Goal: Task Accomplishment & Management: Use online tool/utility

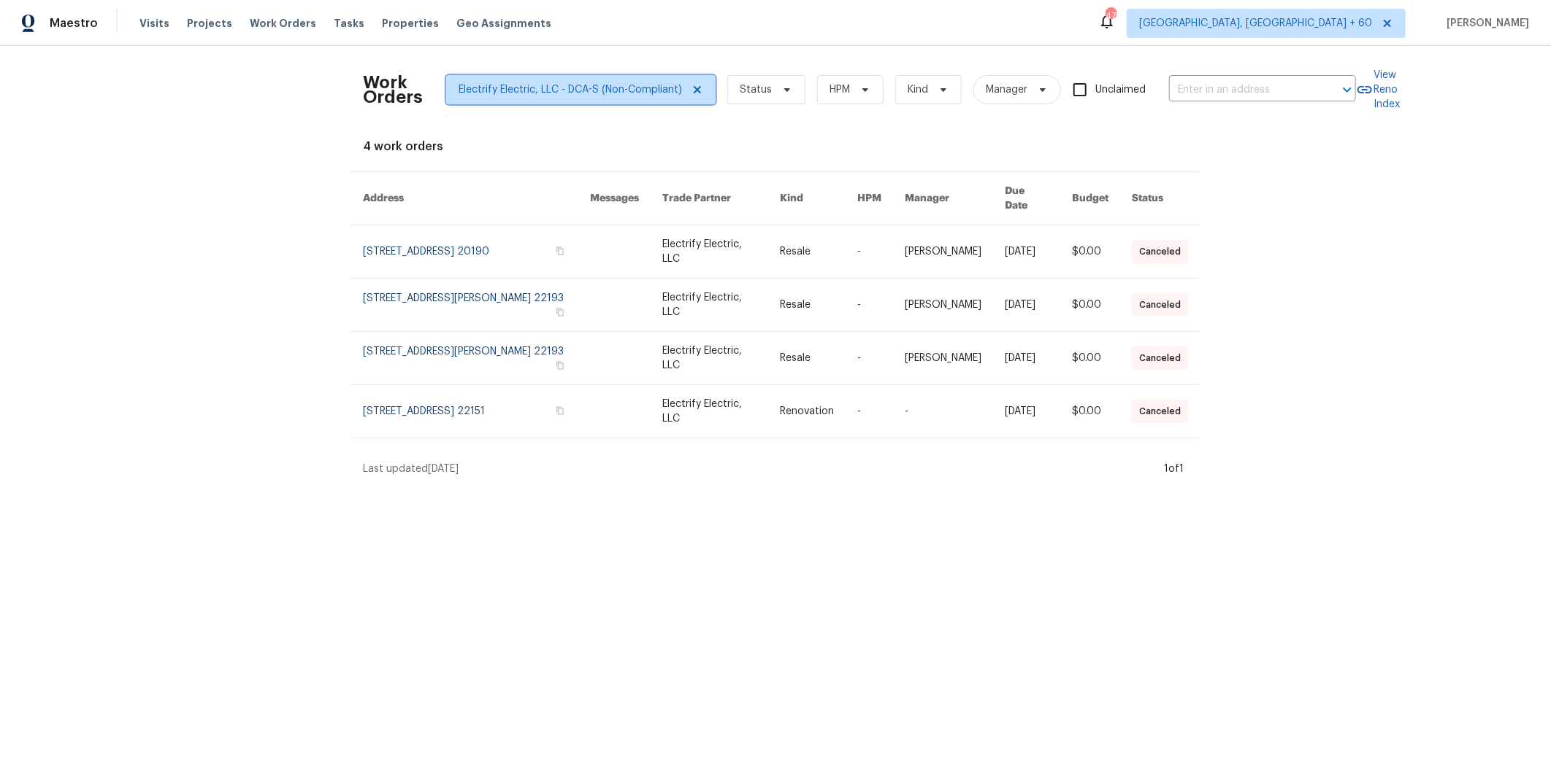
click at [691, 89] on icon at bounding box center [697, 90] width 11 height 11
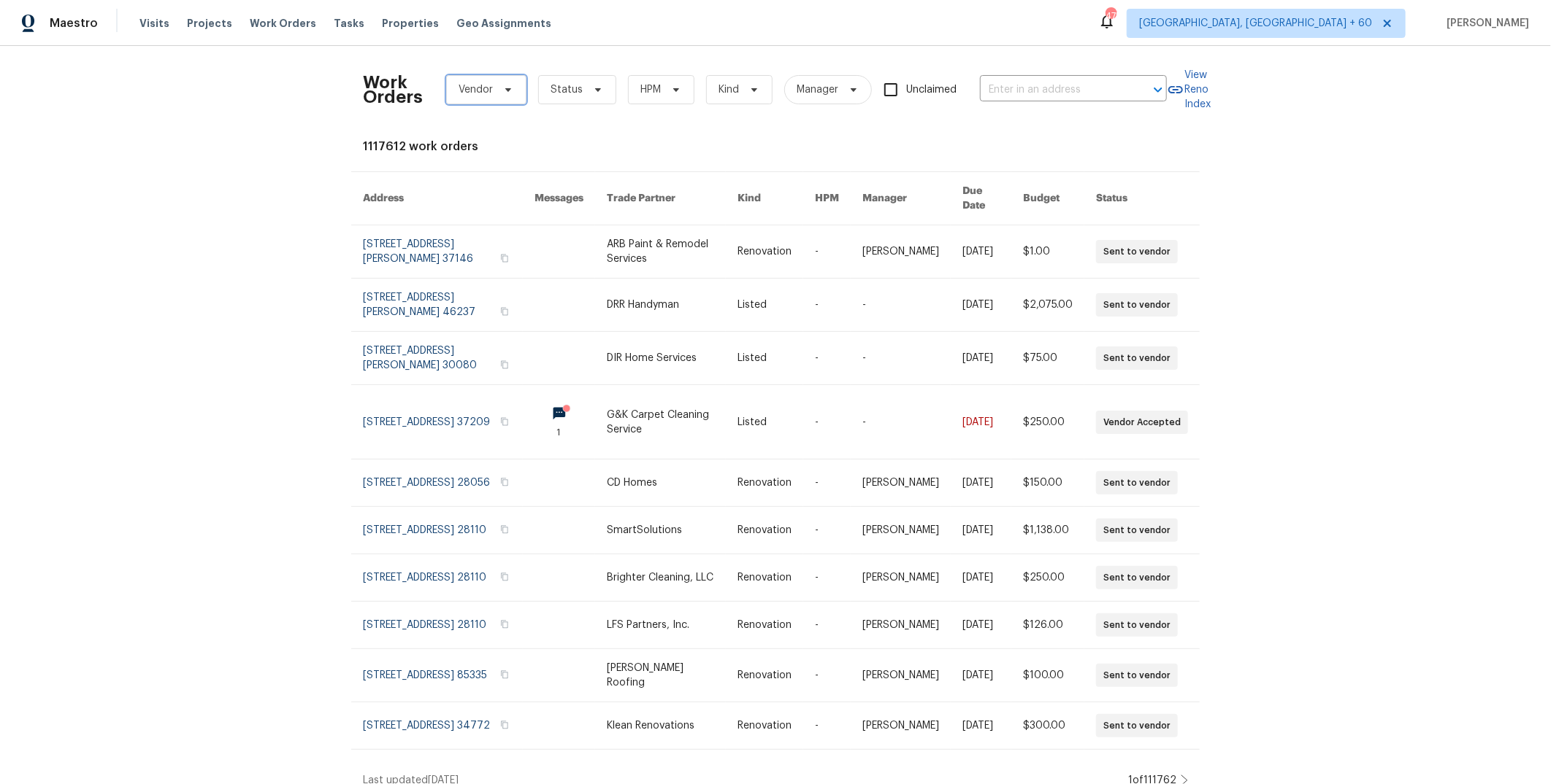
click at [486, 90] on span "Vendor" at bounding box center [486, 90] width 80 height 29
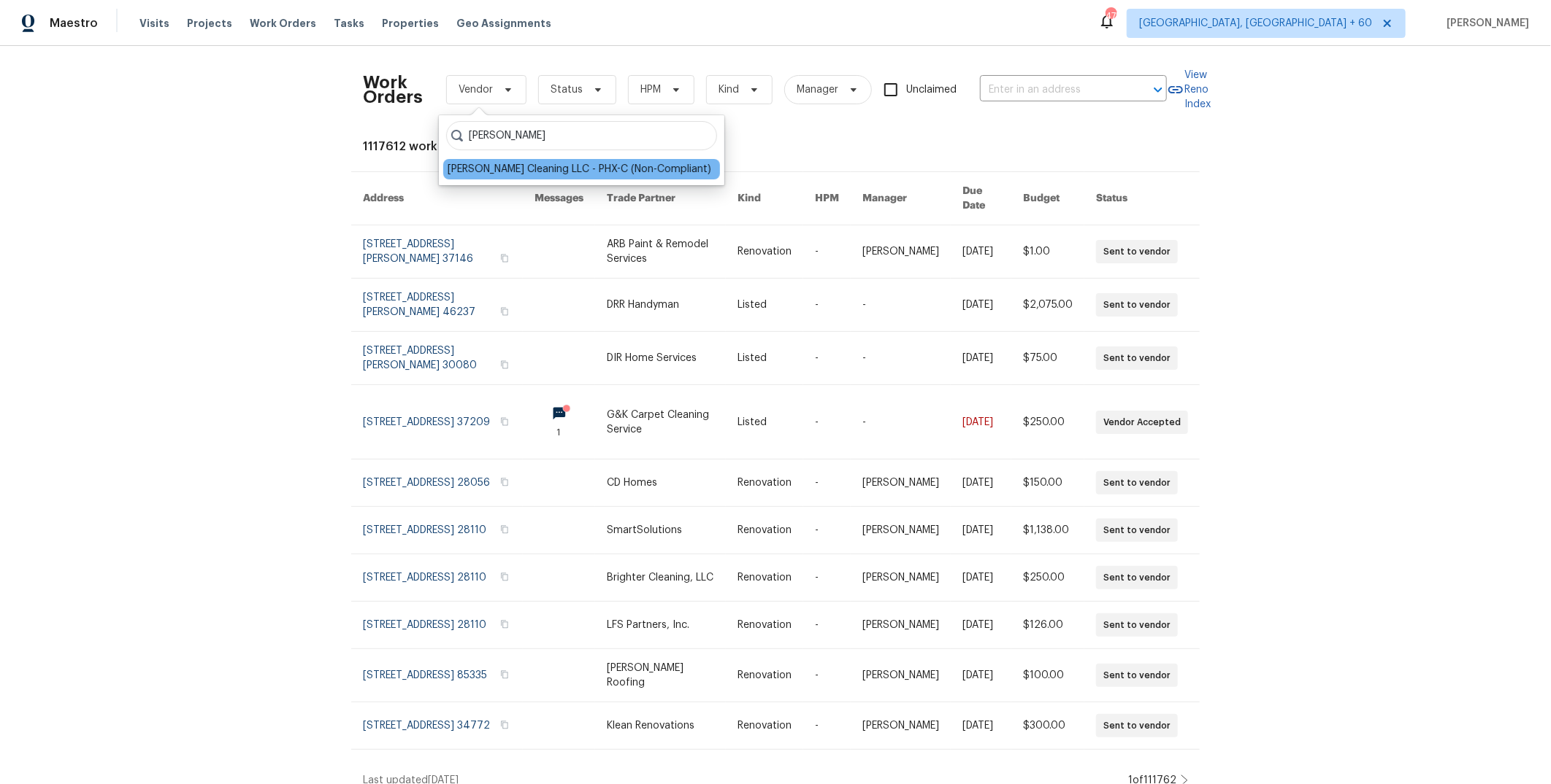
type input "[PERSON_NAME]"
click at [529, 170] on div "[PERSON_NAME] Cleaning LLC - PHX-C (Non-Compliant)" at bounding box center [580, 169] width 264 height 14
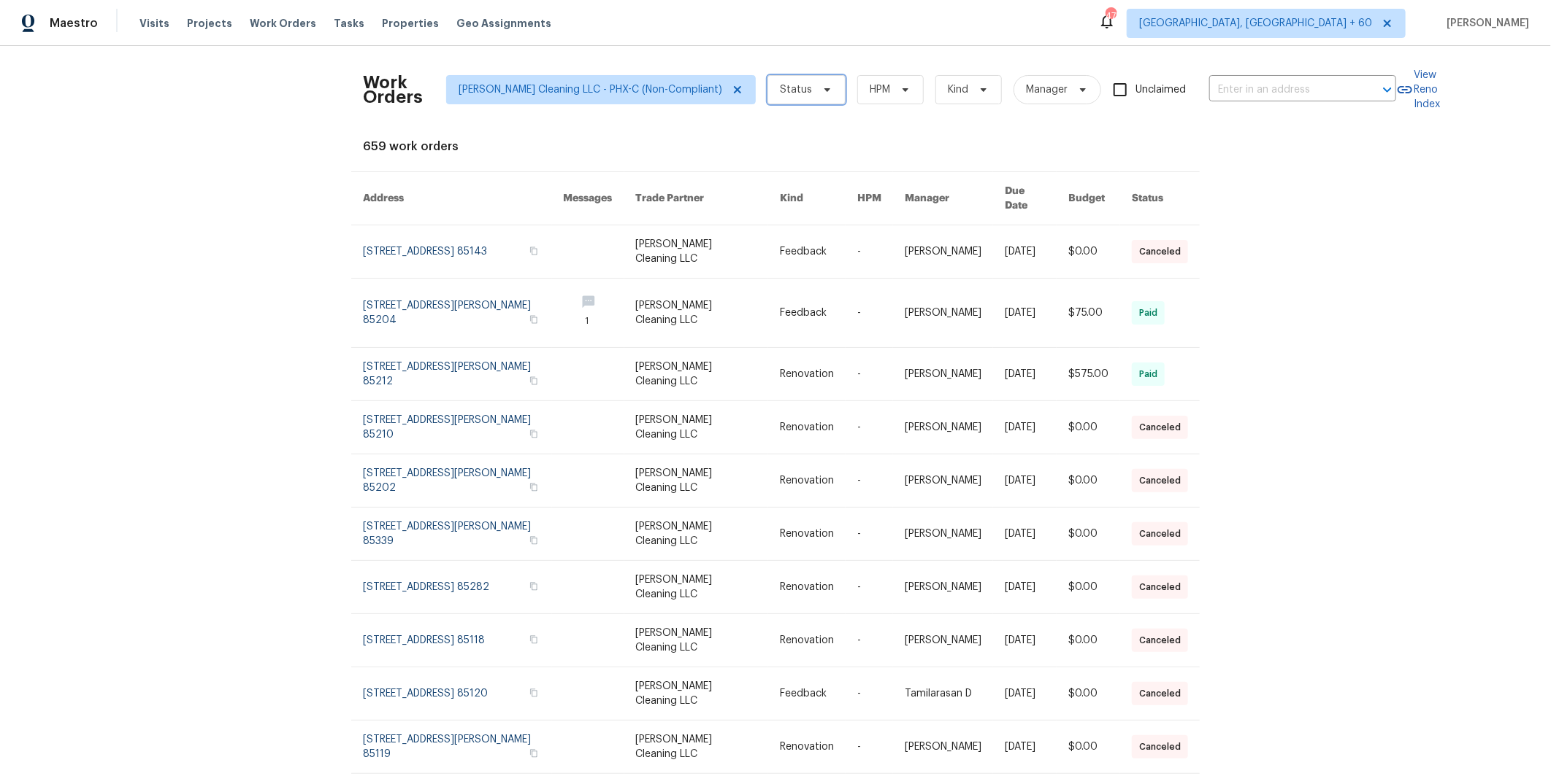
click at [780, 90] on span "Status" at bounding box center [796, 90] width 32 height 14
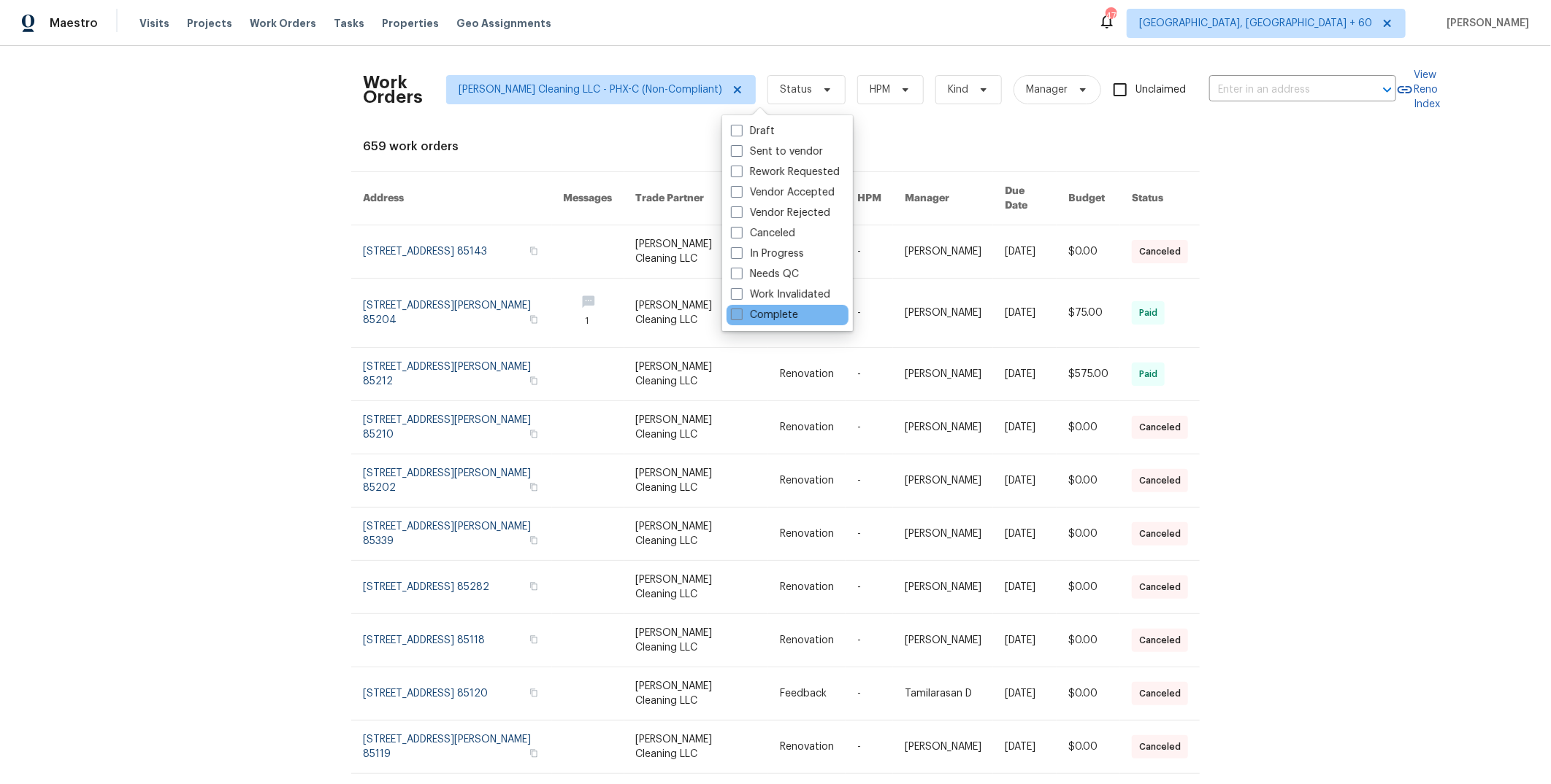
click at [774, 316] on label "Complete" at bounding box center [764, 315] width 67 height 14
click at [740, 316] on input "Complete" at bounding box center [735, 313] width 9 height 9
checkbox input "true"
